Goal: Task Accomplishment & Management: Manage account settings

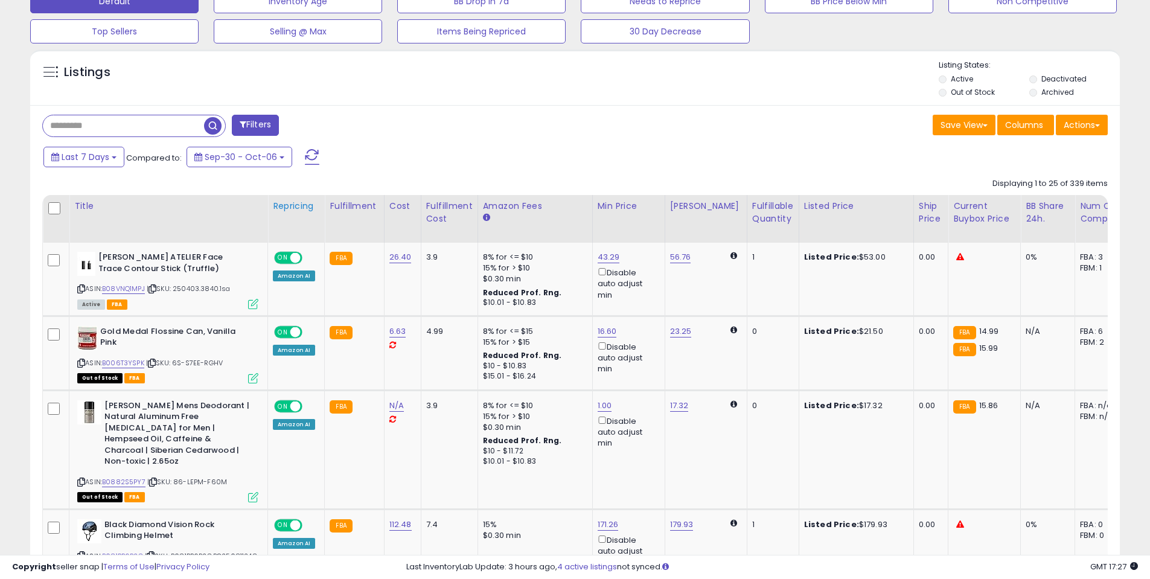
scroll to position [403, 0]
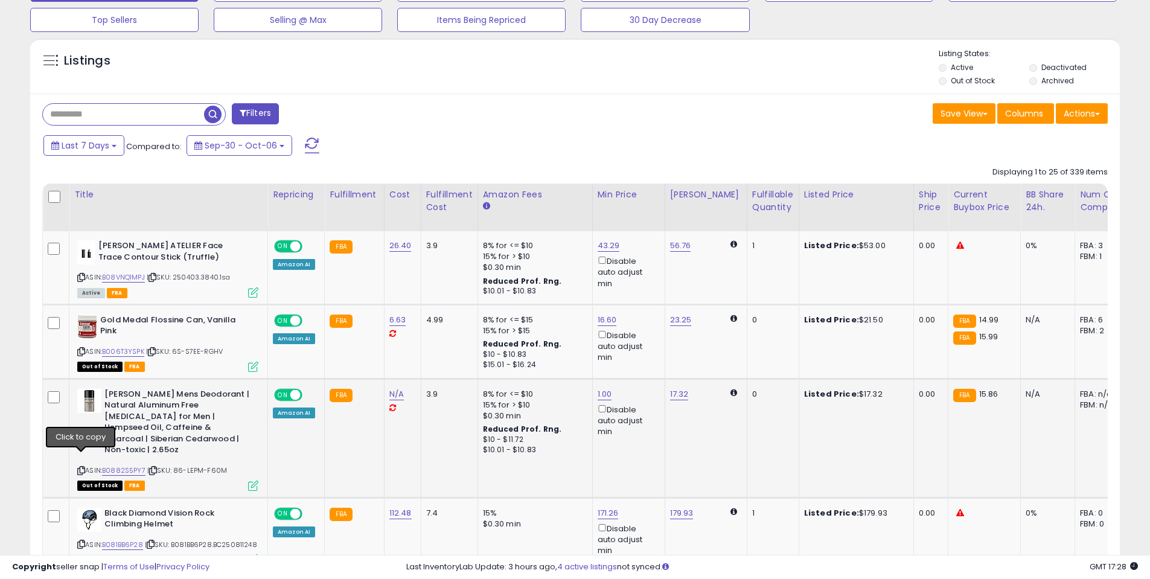
click at [80, 467] on icon at bounding box center [81, 470] width 8 height 7
click at [79, 467] on icon at bounding box center [81, 470] width 8 height 7
click at [395, 391] on link "N/A" at bounding box center [396, 394] width 14 height 12
type input "****"
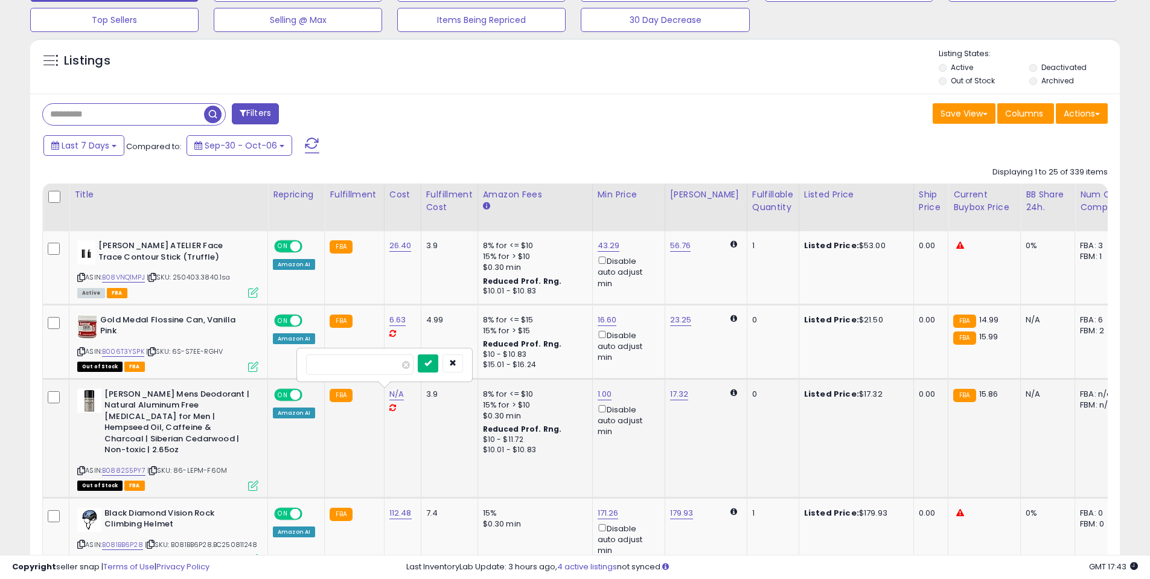
click at [438, 354] on button "submit" at bounding box center [428, 363] width 21 height 18
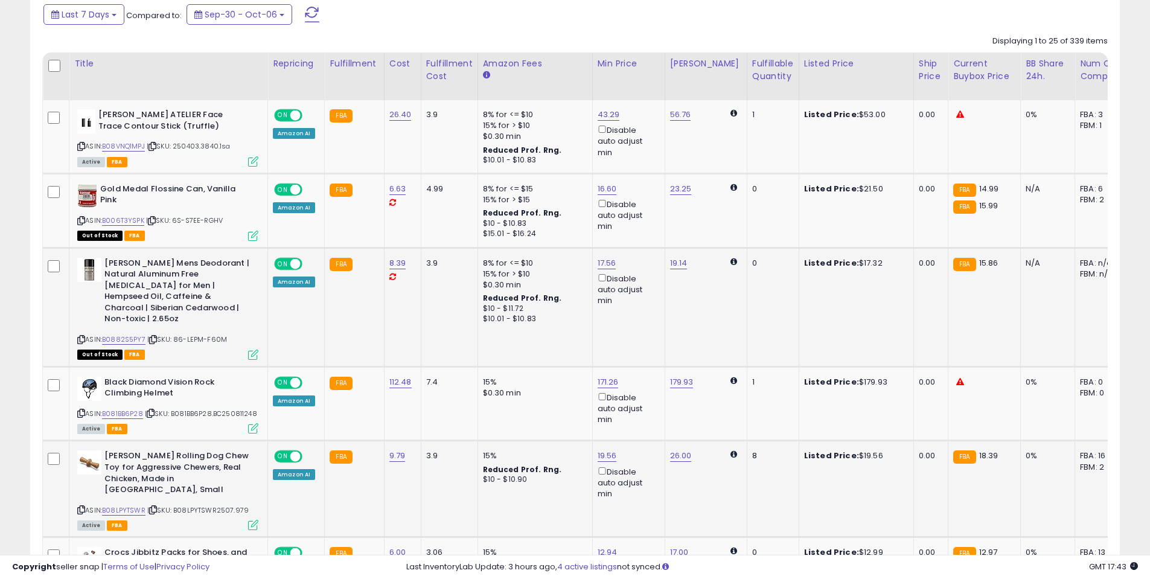
scroll to position [543, 0]
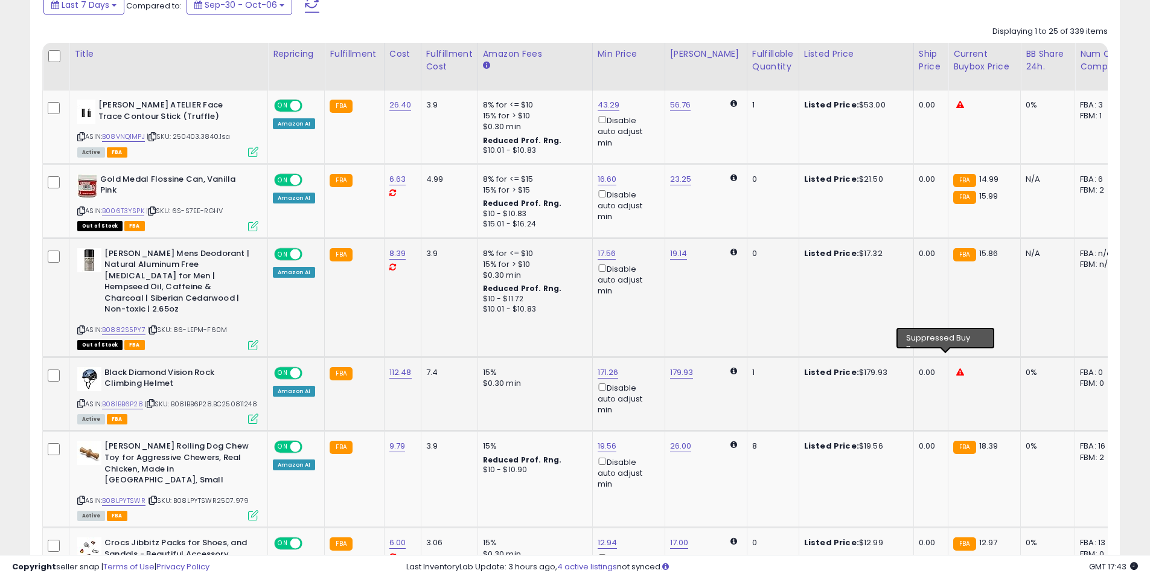
click at [957, 368] on icon at bounding box center [961, 372] width 8 height 8
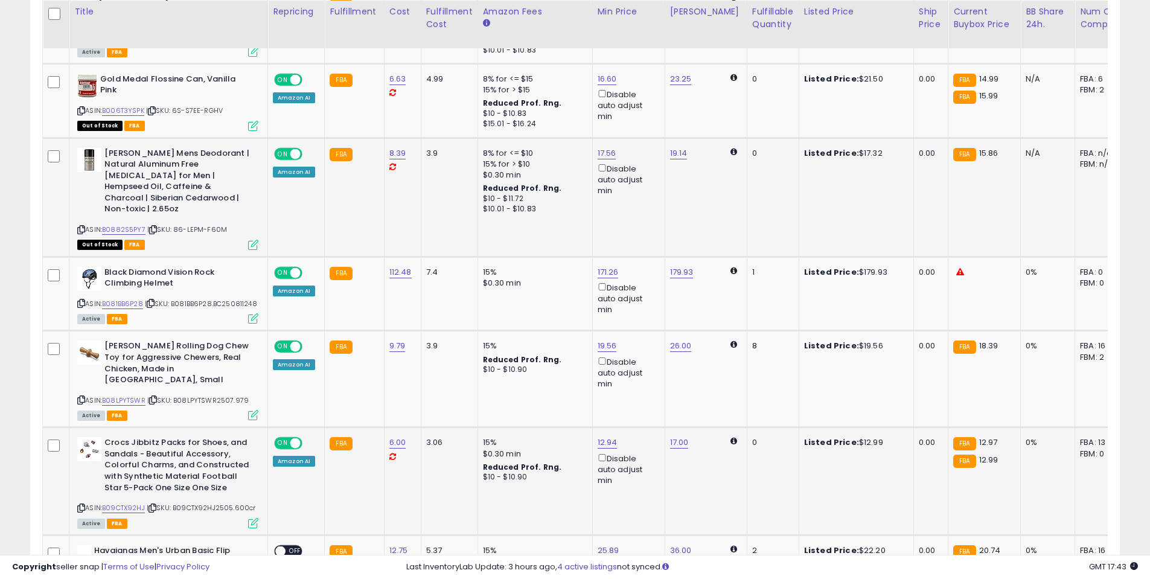
scroll to position [644, 0]
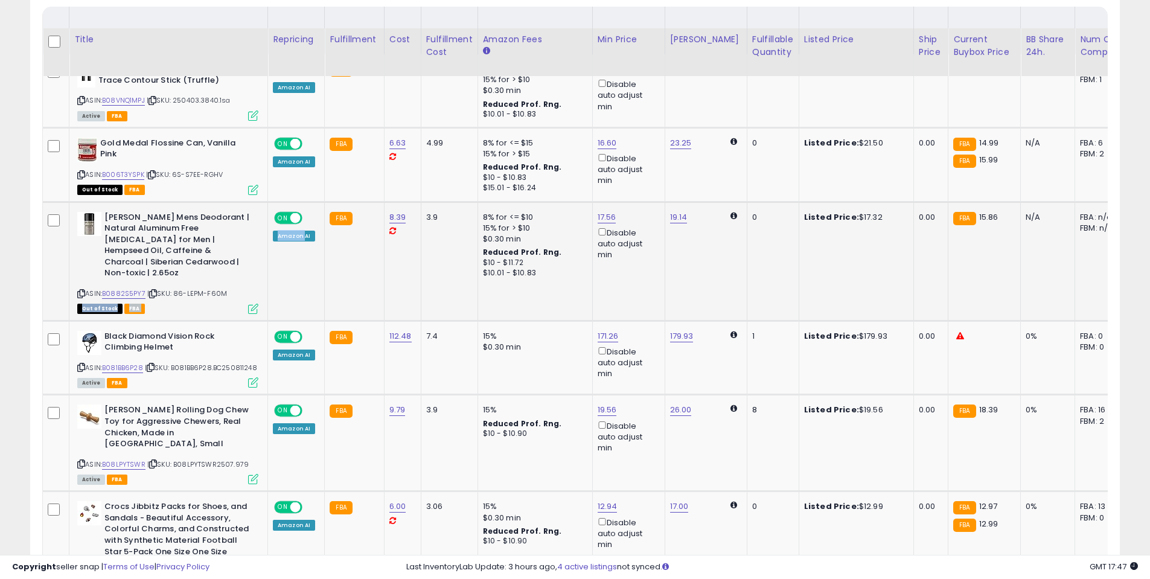
drag, startPoint x: 245, startPoint y: 232, endPoint x: 300, endPoint y: 251, distance: 57.9
click at [303, 246] on tr "DR.TUSK Mens Deodorant | Natural Aluminum Free Antiperspirant for Men | Hempsee…" at bounding box center [914, 261] width 1742 height 119
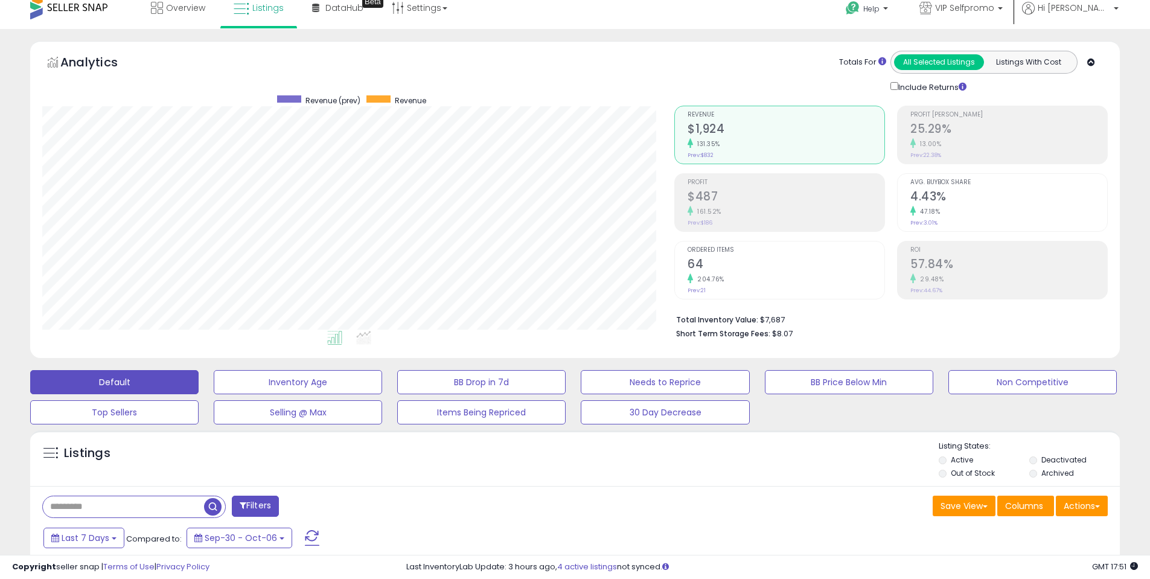
scroll to position [0, 0]
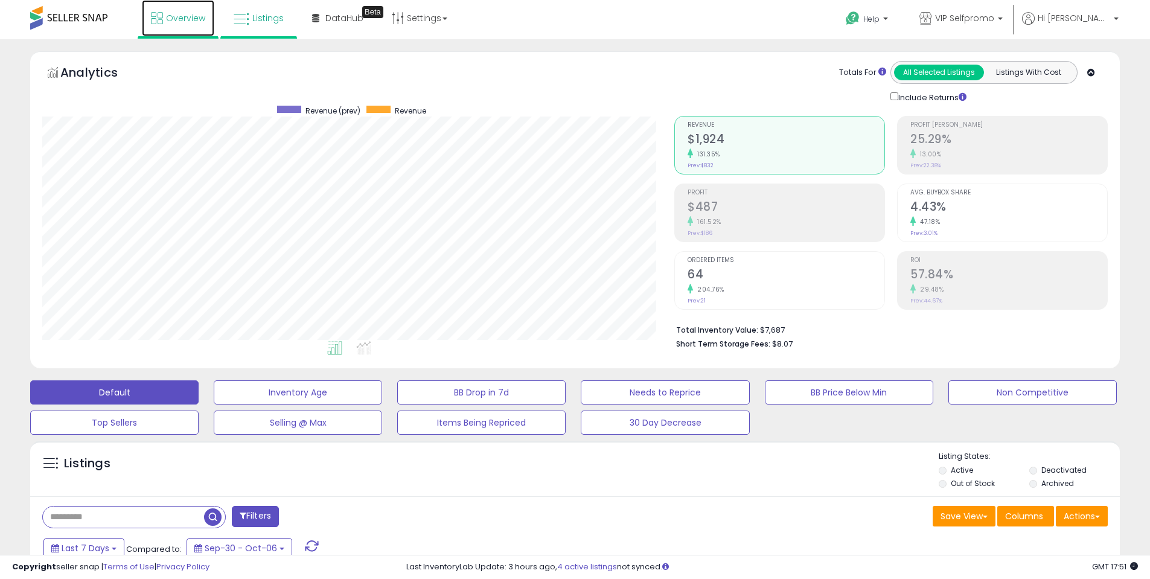
click at [176, 18] on span "Overview" at bounding box center [185, 18] width 39 height 12
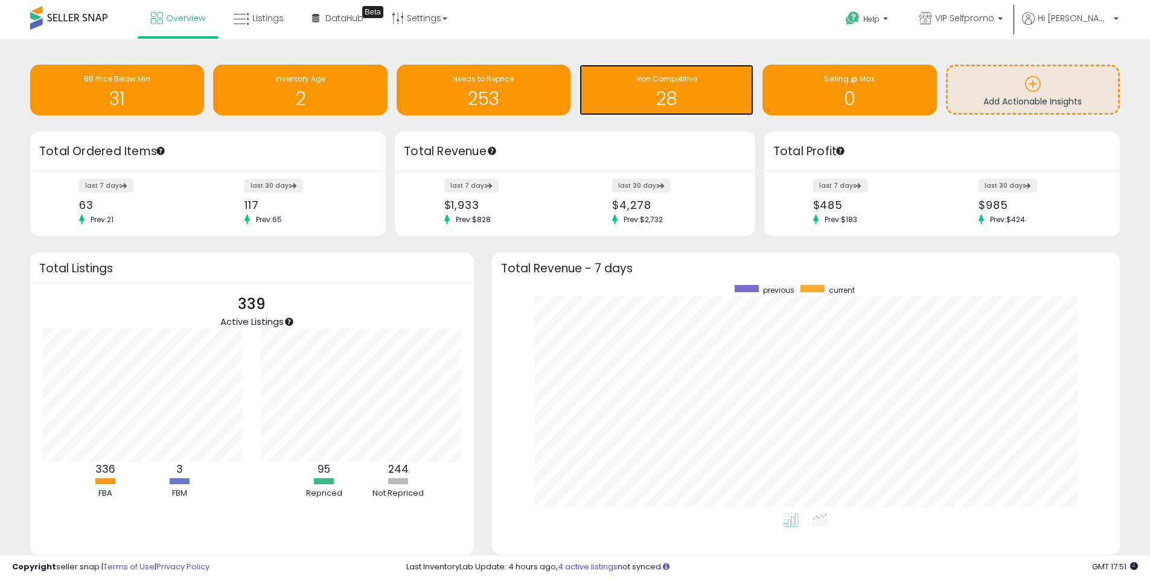
click at [672, 79] on span "Non Competitive" at bounding box center [666, 79] width 61 height 10
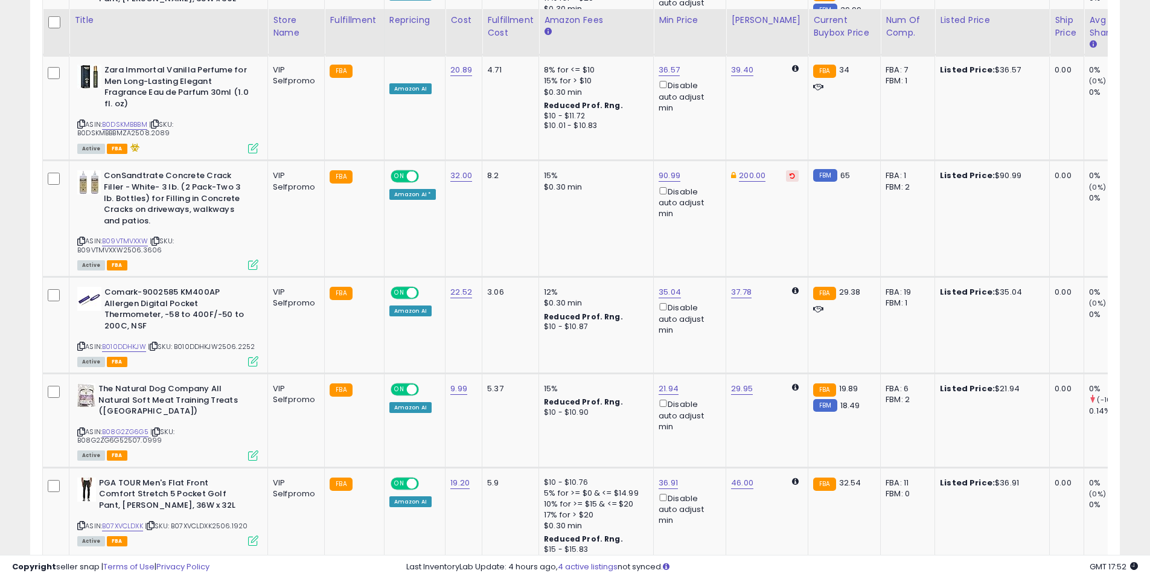
scroll to position [1248, 0]
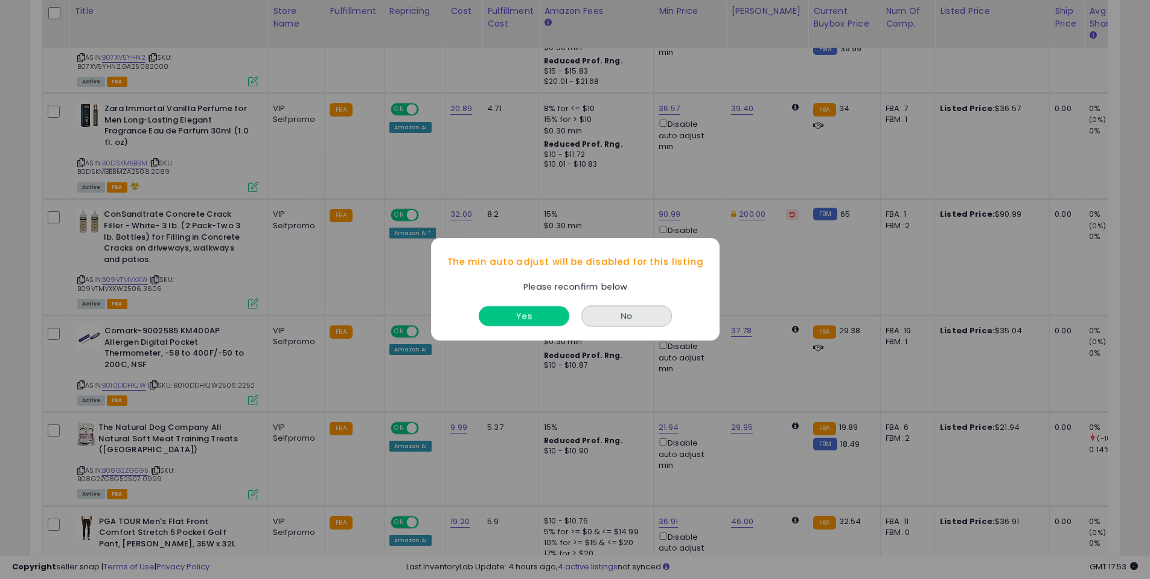
click at [524, 315] on button "Yes" at bounding box center [524, 317] width 91 height 20
click at [524, 312] on button "Yes" at bounding box center [524, 317] width 91 height 20
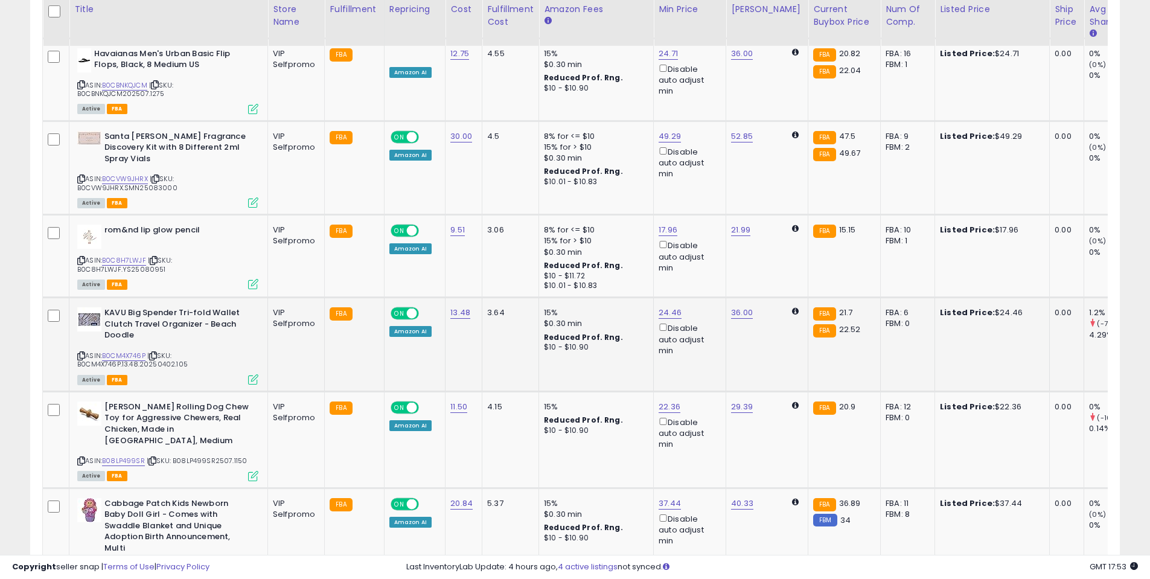
scroll to position [2214, 0]
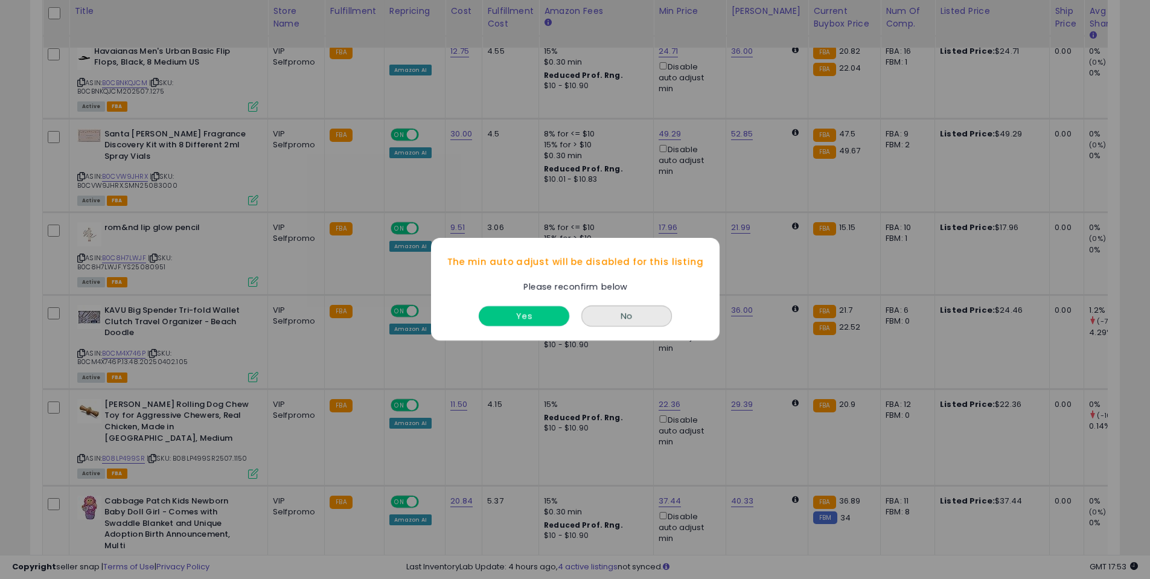
click at [542, 315] on button "Yes" at bounding box center [524, 317] width 91 height 20
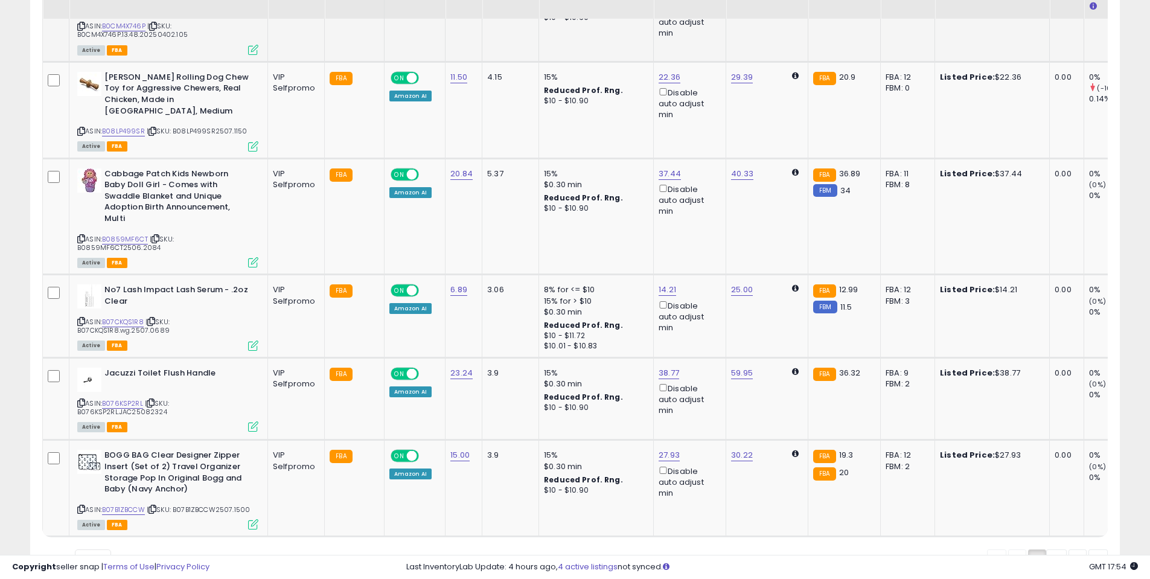
scroll to position [2561, 0]
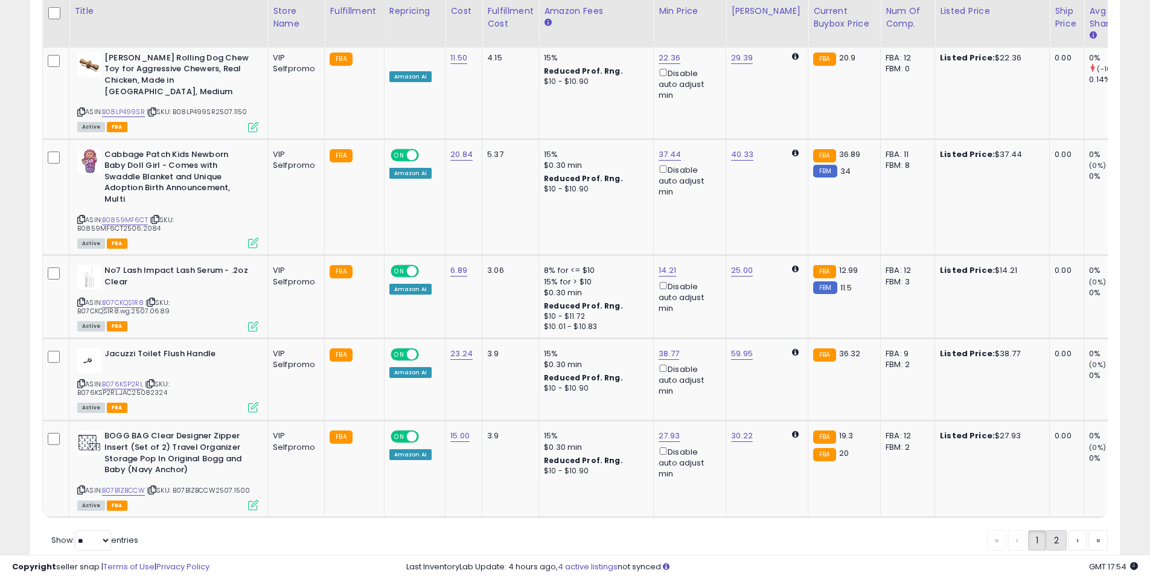
click at [1051, 530] on link "2" at bounding box center [1056, 540] width 21 height 21
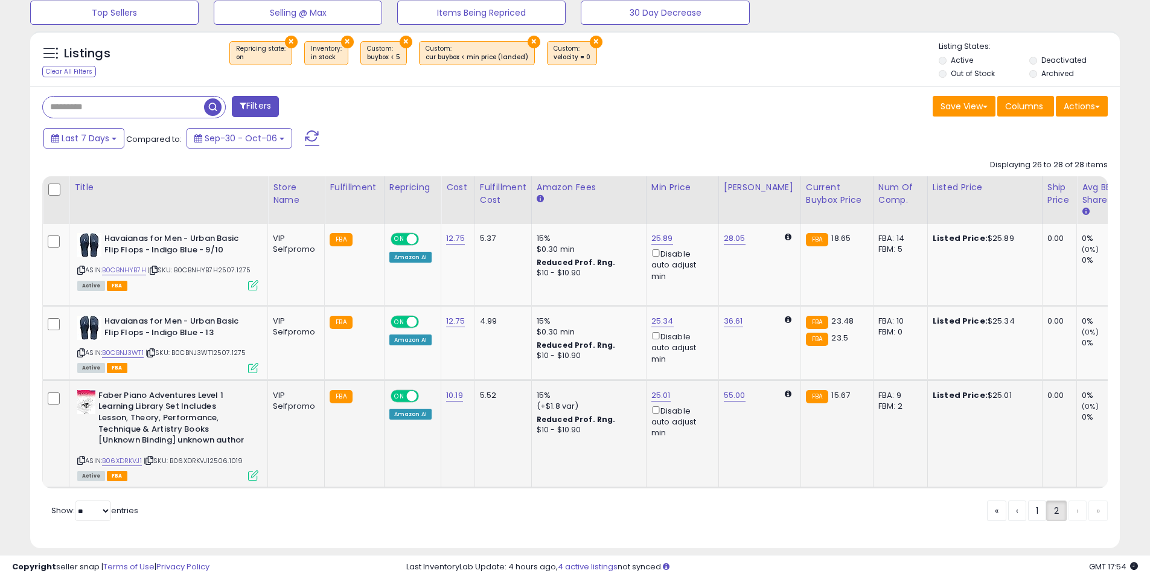
scroll to position [411, 0]
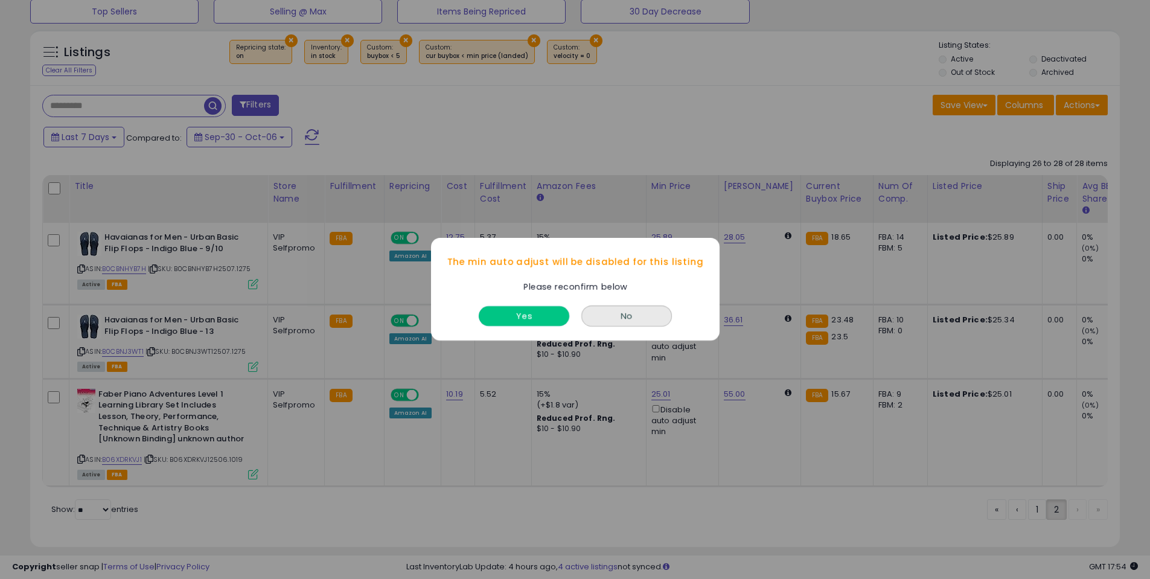
click at [529, 318] on button "Yes" at bounding box center [524, 317] width 91 height 20
click at [525, 319] on button "Yes" at bounding box center [524, 317] width 91 height 20
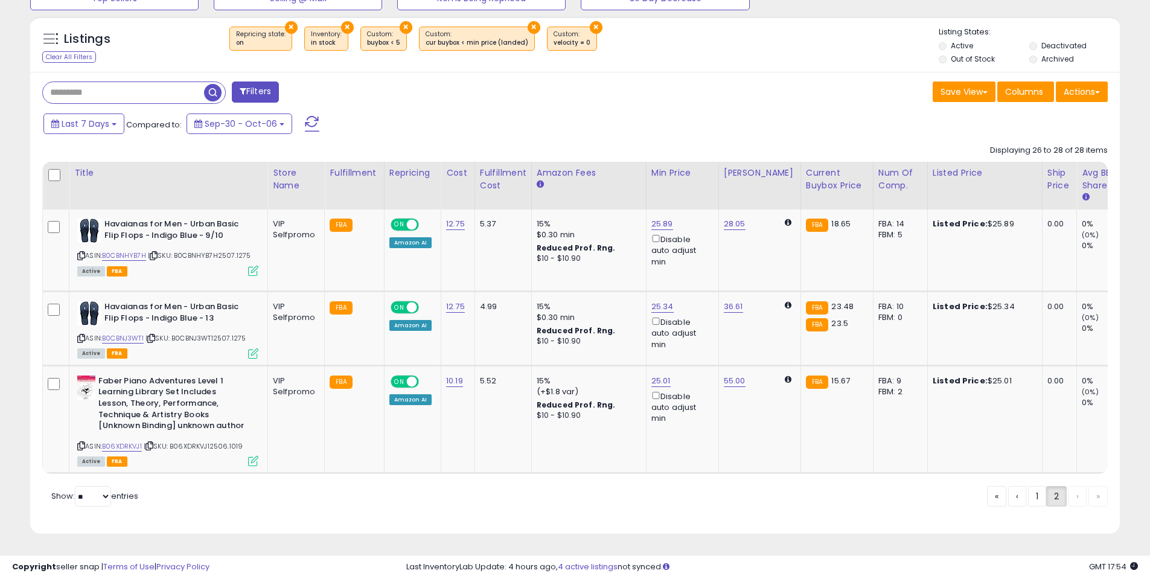
scroll to position [437, 0]
click at [1033, 498] on link "1" at bounding box center [1037, 496] width 18 height 21
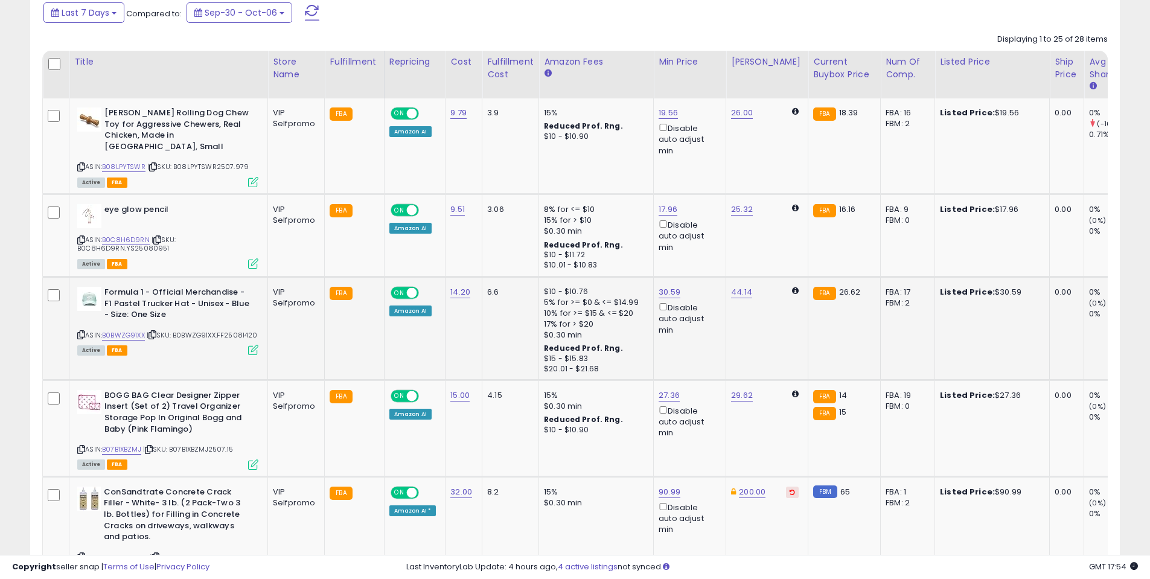
scroll to position [557, 0]
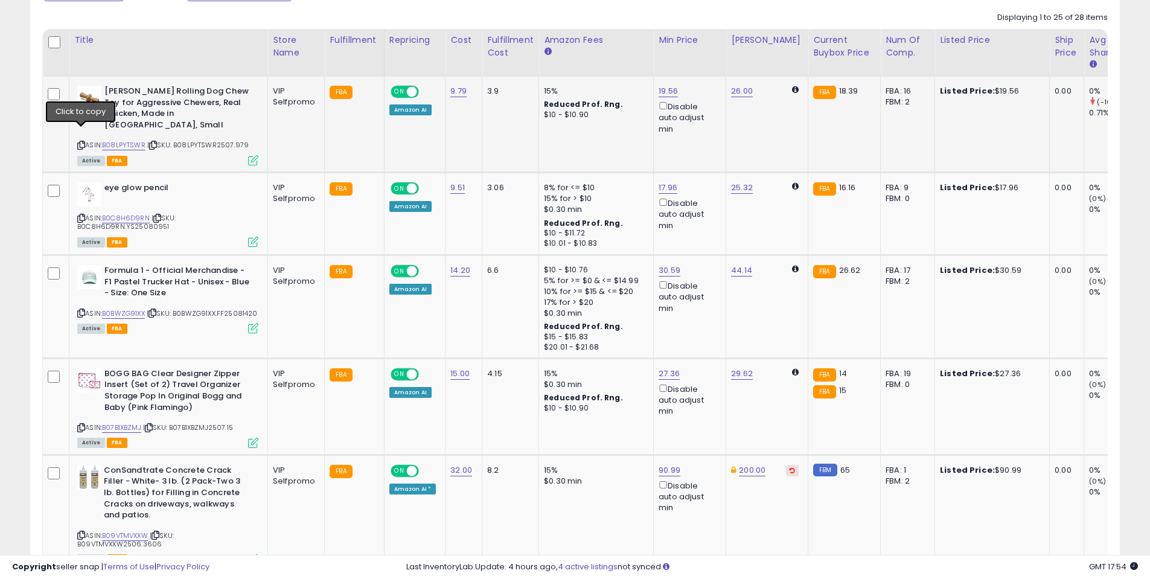
click at [82, 142] on icon at bounding box center [81, 145] width 8 height 7
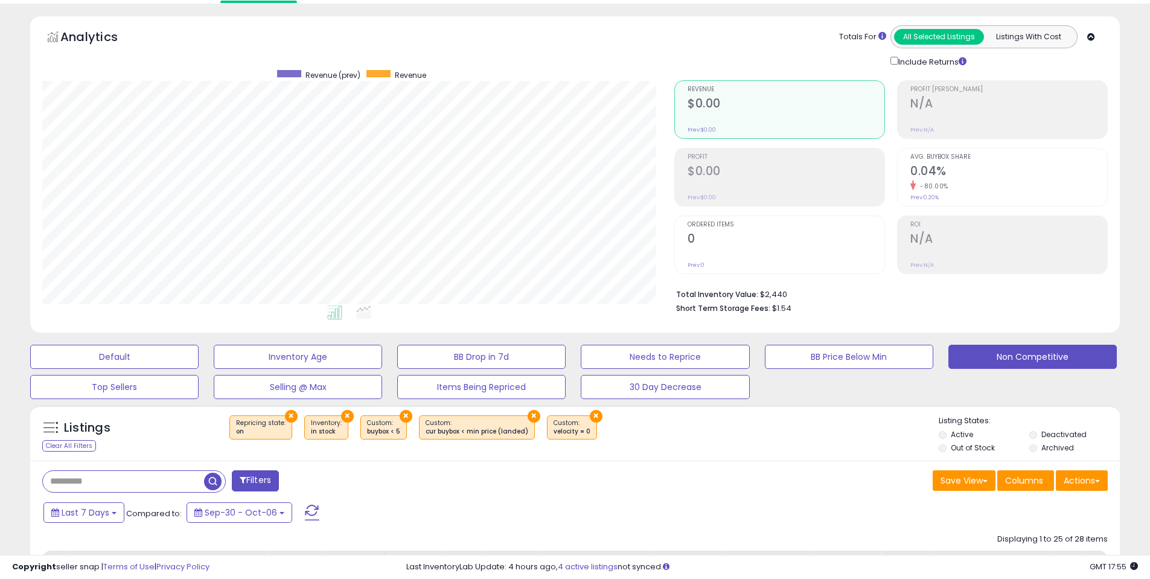
scroll to position [0, 0]
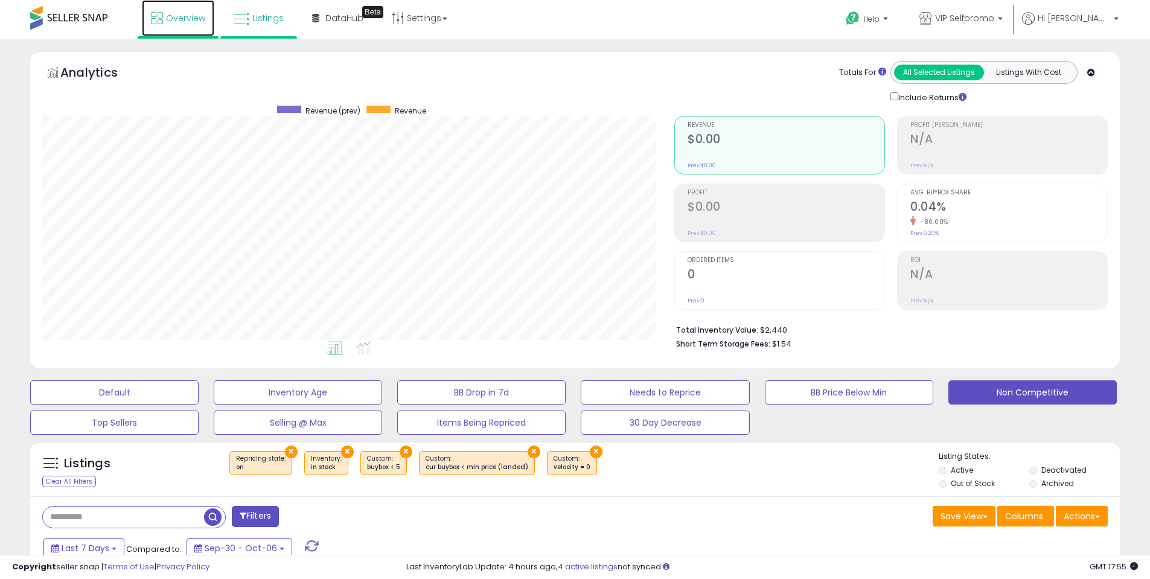
click at [172, 15] on span "Overview" at bounding box center [185, 18] width 39 height 12
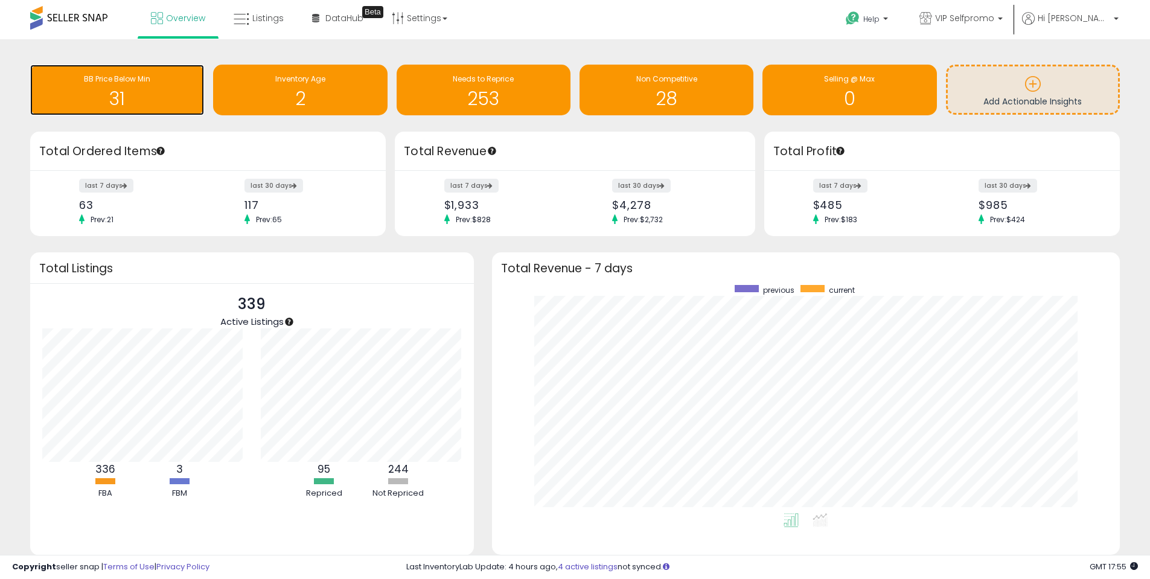
click at [96, 97] on h1 "31" at bounding box center [117, 99] width 162 height 20
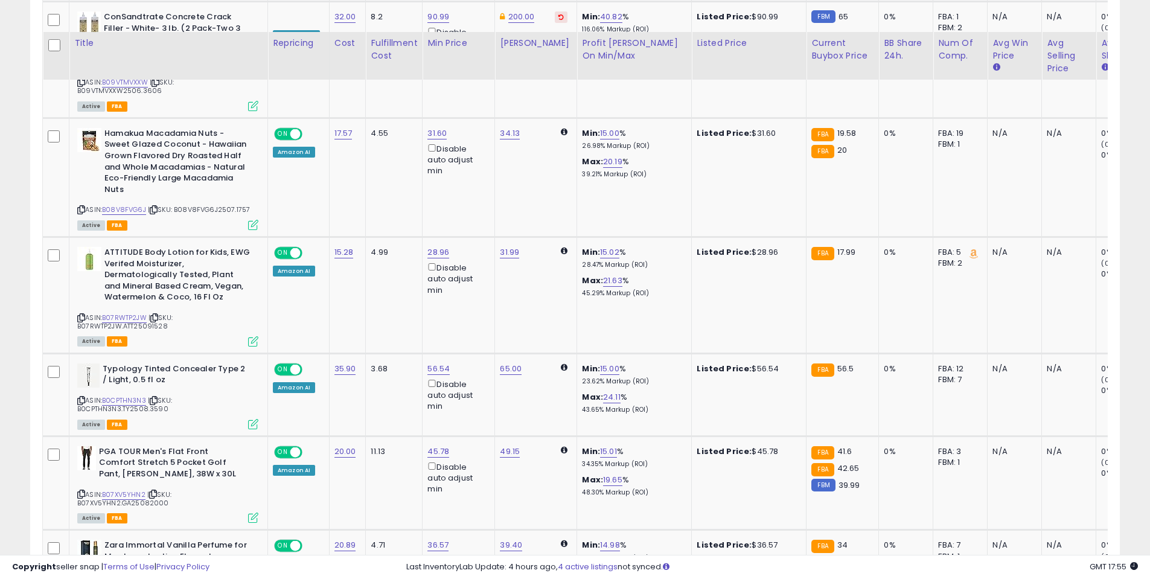
scroll to position [1027, 0]
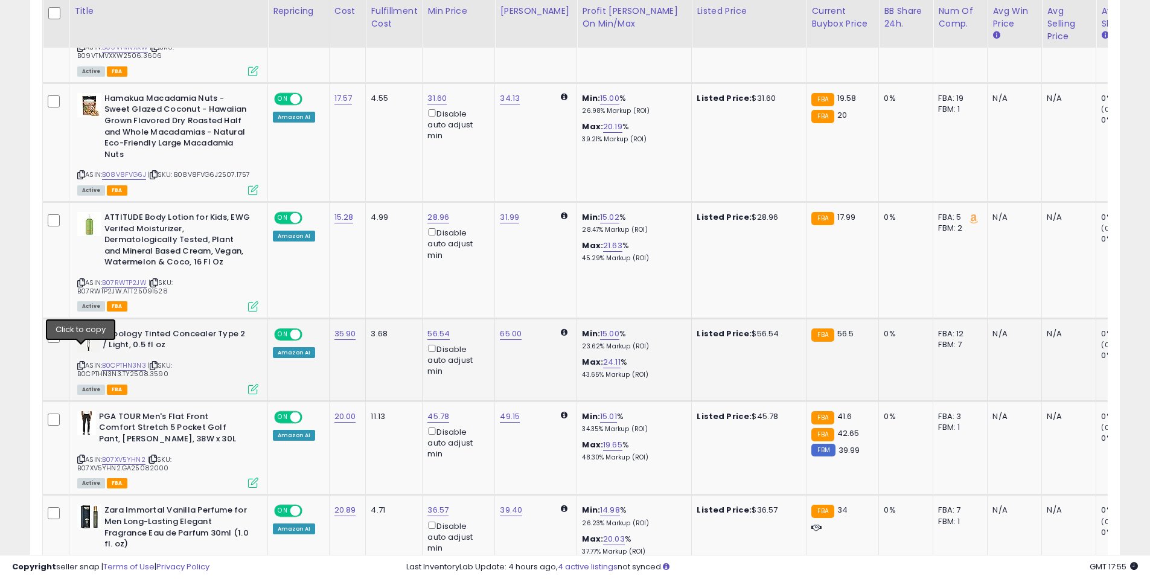
click at [79, 362] on icon at bounding box center [81, 365] width 8 height 7
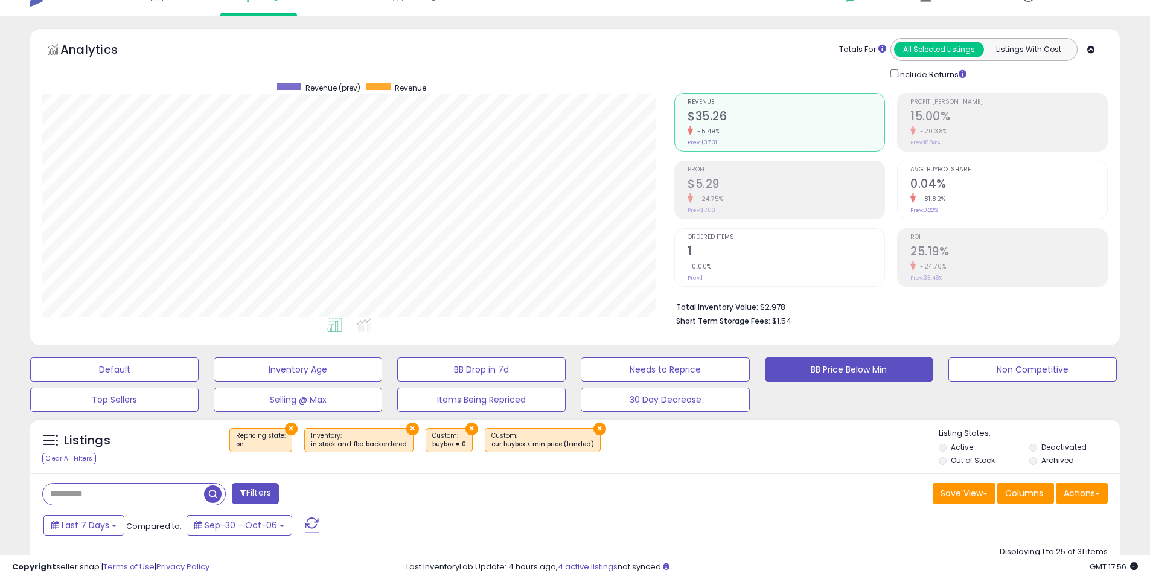
scroll to position [0, 0]
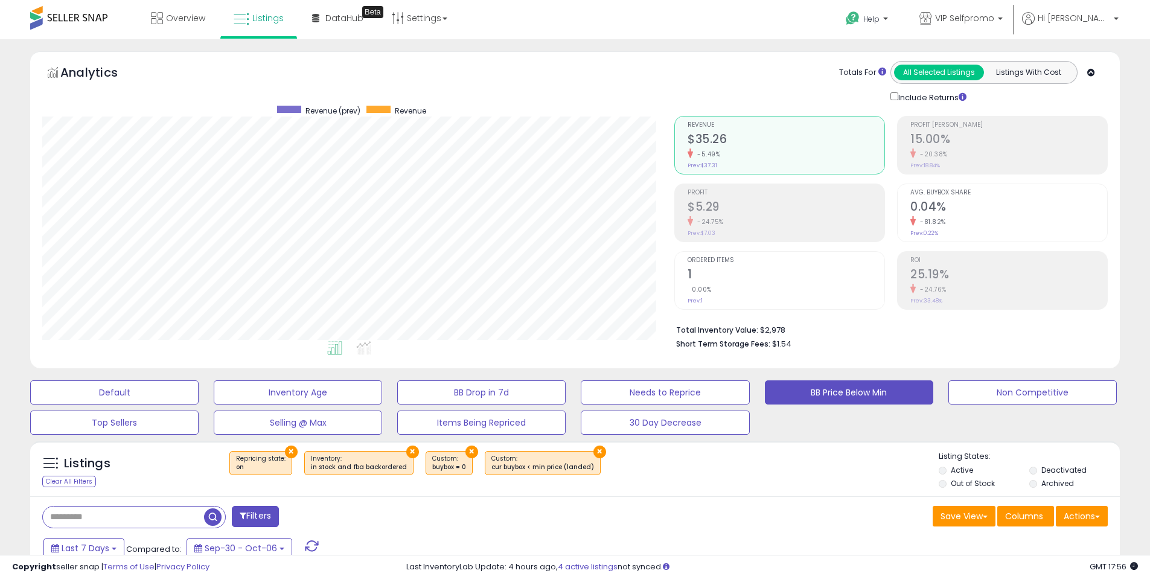
click at [649, 61] on div at bounding box center [488, 61] width 354 height 1
click at [645, 69] on div "Analytics Totals For All Selected Listings Listings With Cost Include Returns" at bounding box center [575, 82] width 1066 height 43
click at [1022, 75] on button "Listings With Cost" at bounding box center [1029, 73] width 90 height 16
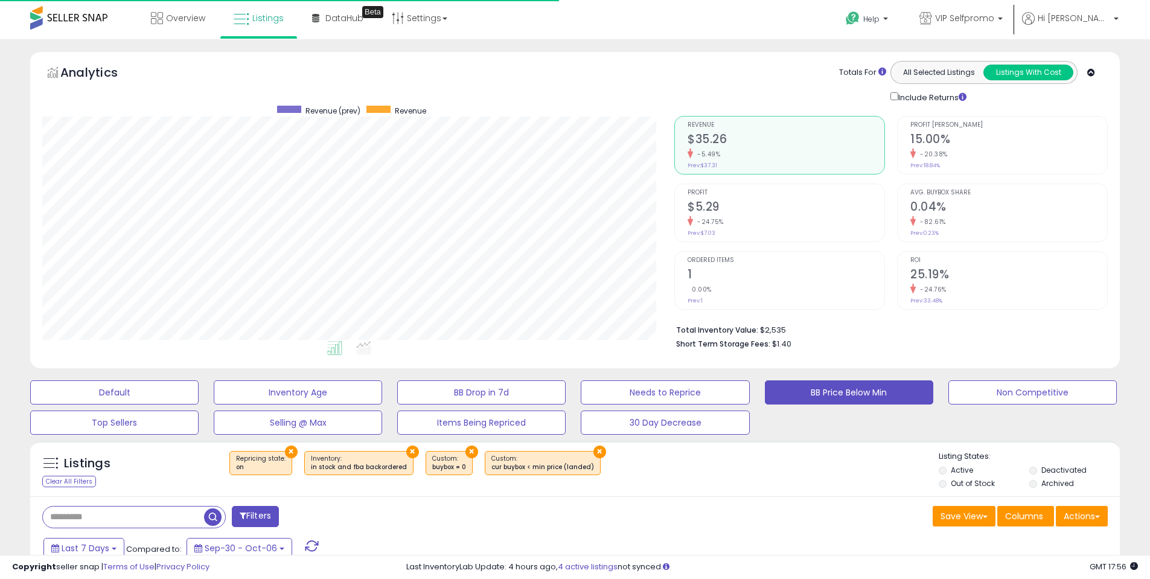
scroll to position [248, 632]
click at [943, 79] on button "All Selected Listings" at bounding box center [939, 73] width 90 height 16
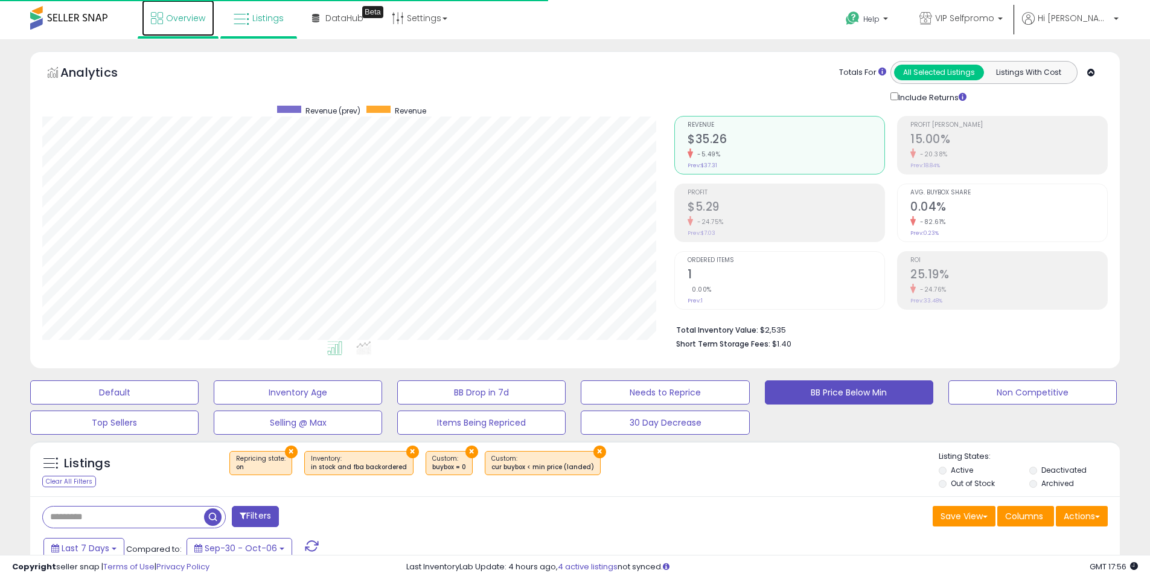
click at [175, 21] on span "Overview" at bounding box center [185, 18] width 39 height 12
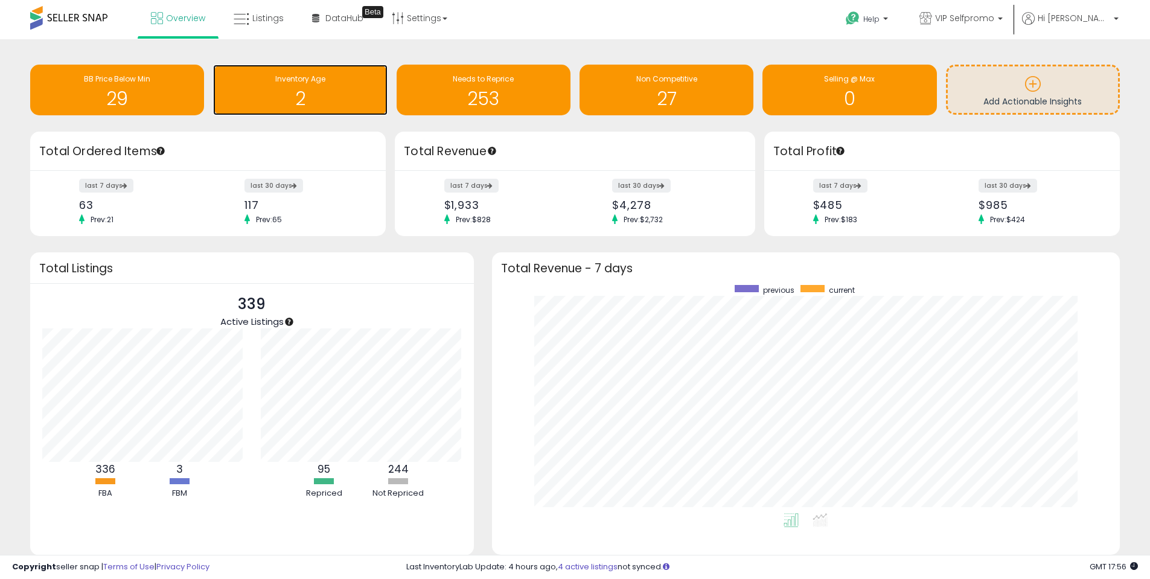
click at [301, 94] on h1 "2" at bounding box center [300, 99] width 162 height 20
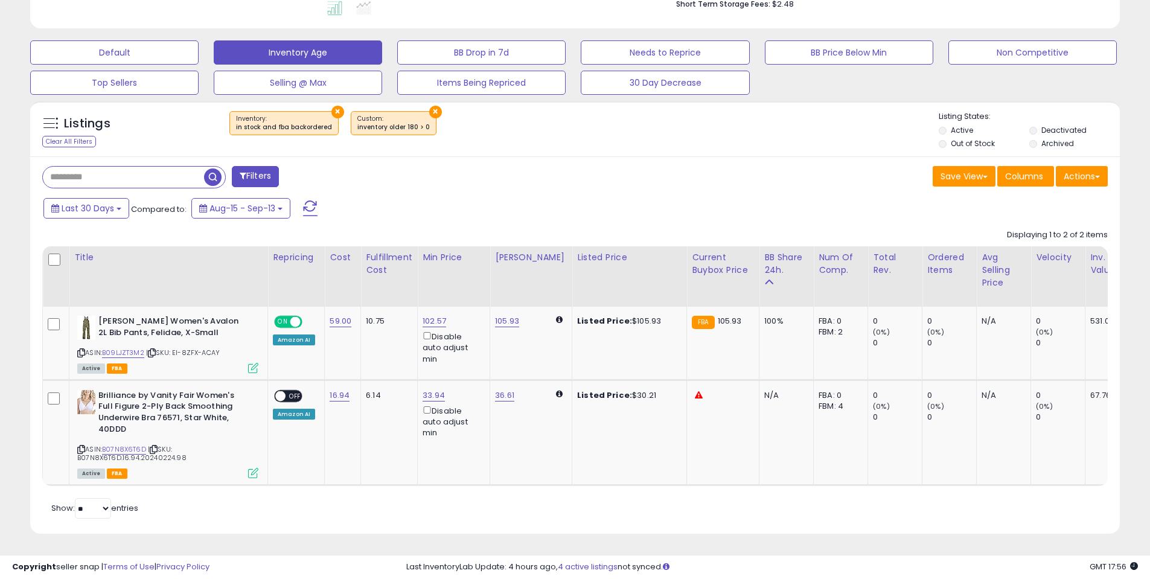
scroll to position [248, 632]
click at [293, 391] on span "OFF" at bounding box center [295, 396] width 19 height 10
click at [695, 391] on icon at bounding box center [699, 395] width 8 height 8
click at [703, 421] on td at bounding box center [723, 432] width 72 height 105
click at [82, 350] on icon at bounding box center [81, 353] width 8 height 7
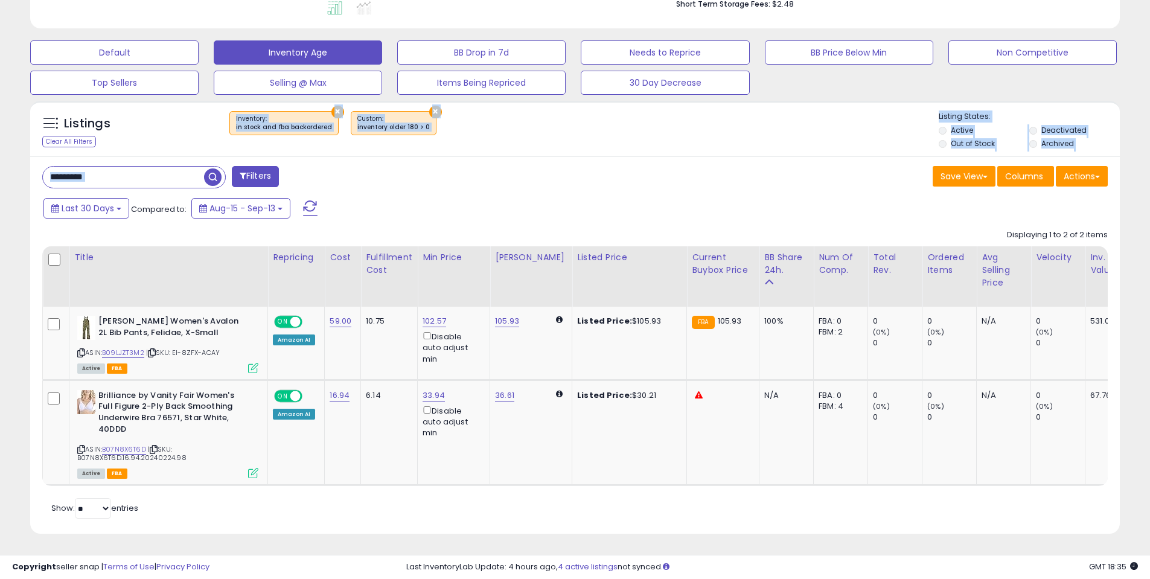
click at [686, 147] on div "Listings Clear All Filters × ×" at bounding box center [575, 317] width 1090 height 433
click at [79, 350] on icon at bounding box center [81, 353] width 8 height 7
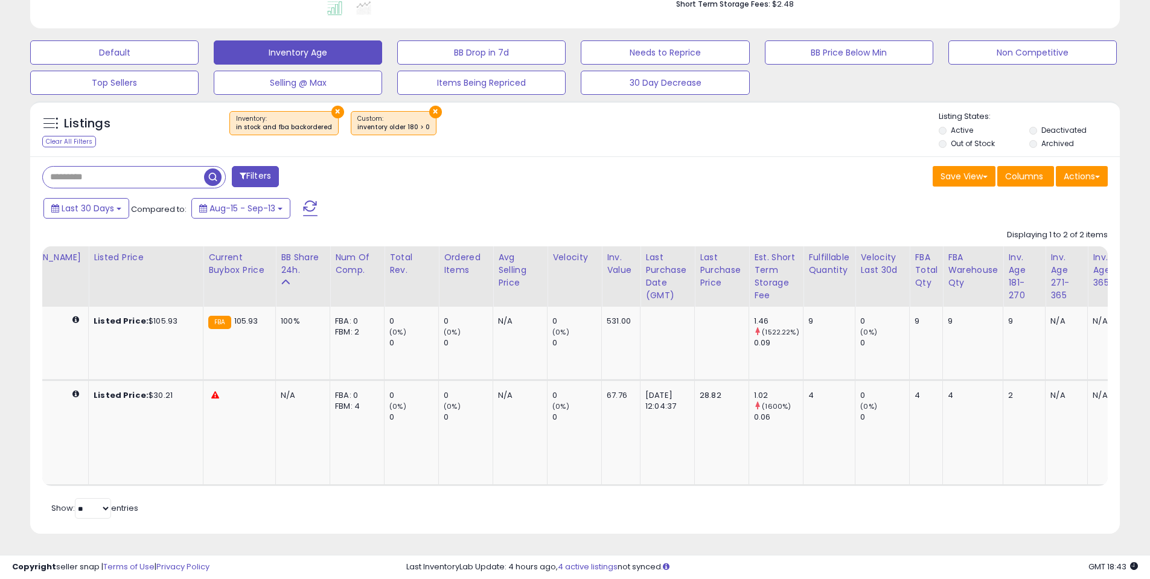
scroll to position [0, 493]
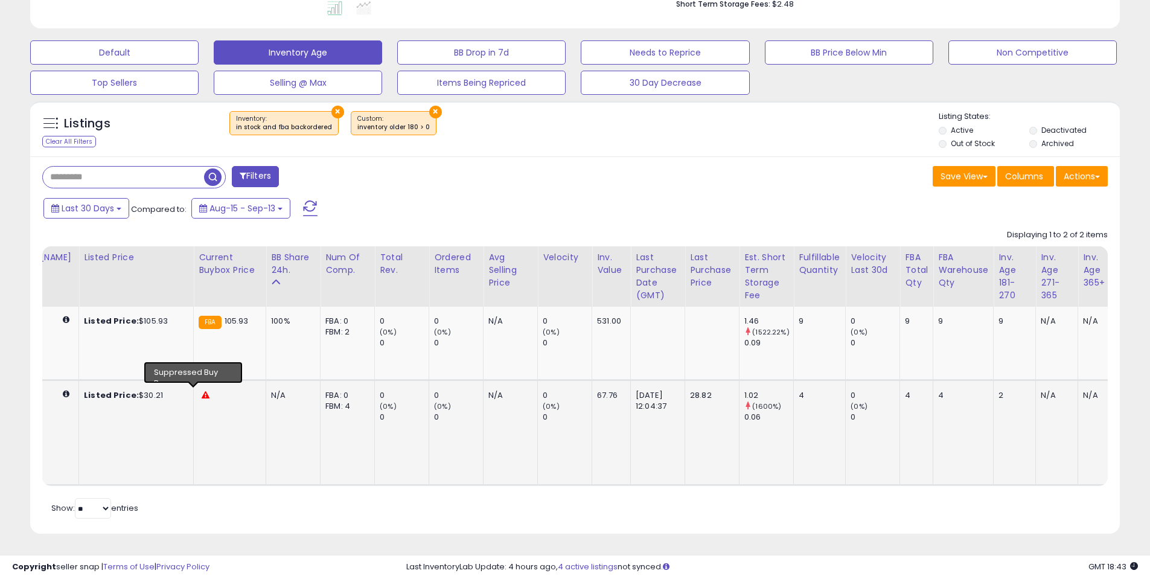
click at [202, 391] on icon at bounding box center [206, 395] width 8 height 8
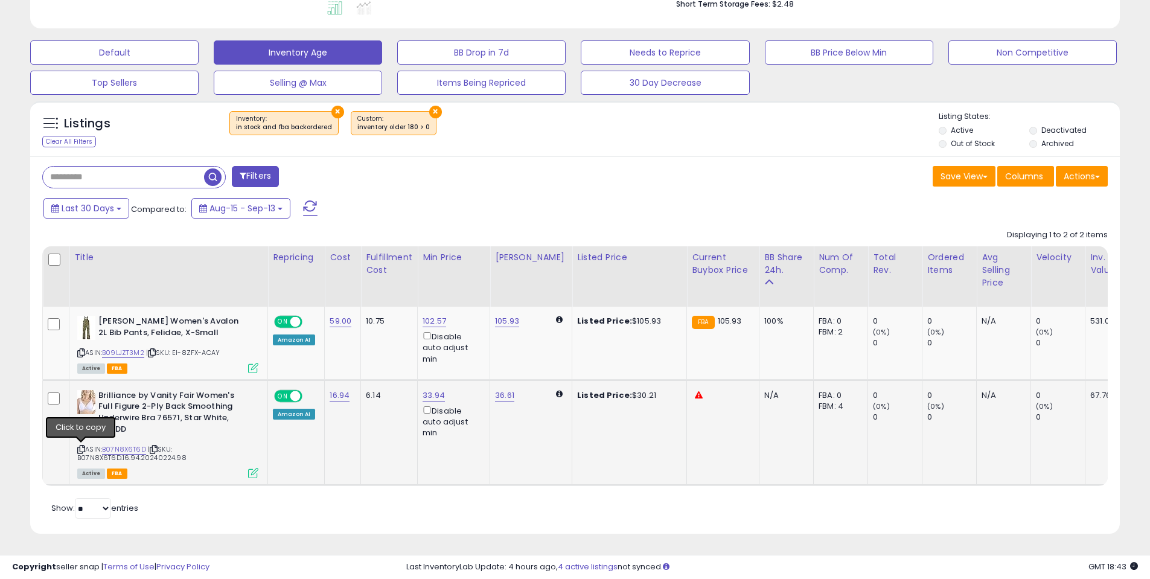
click at [77, 446] on icon at bounding box center [81, 449] width 8 height 7
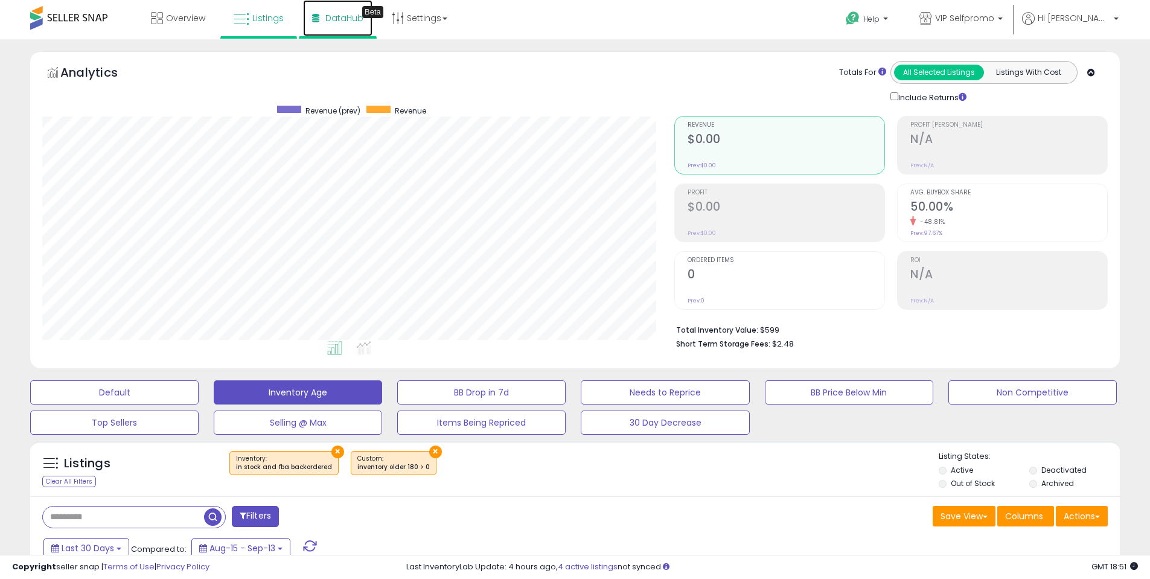
click at [336, 9] on link "DataHub Beta" at bounding box center [337, 18] width 69 height 36
